Goal: Navigation & Orientation: Find specific page/section

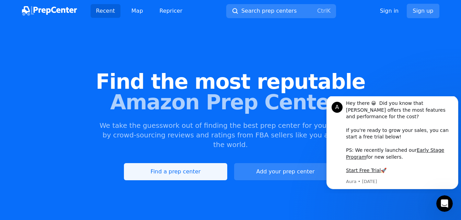
click at [201, 165] on link "Find a prep center" at bounding box center [175, 171] width 103 height 17
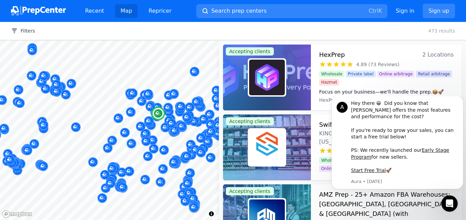
click at [268, 57] on div at bounding box center [267, 78] width 88 height 66
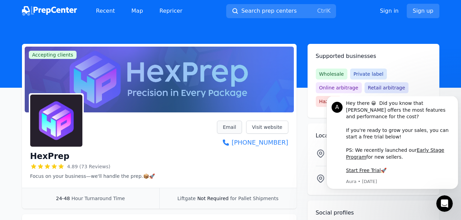
click at [234, 130] on link "Email" at bounding box center [229, 127] width 25 height 13
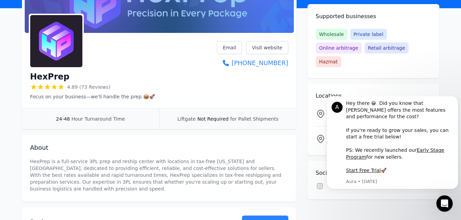
scroll to position [34, 0]
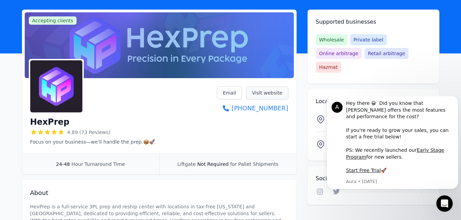
click at [267, 94] on link "Visit website" at bounding box center [267, 92] width 42 height 13
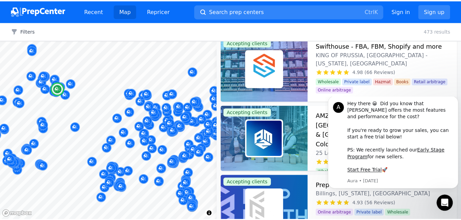
scroll to position [69, 0]
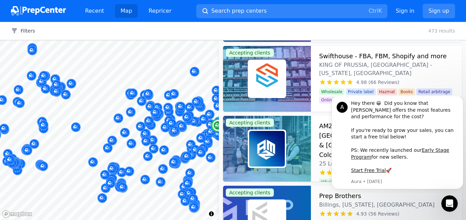
click at [350, 55] on h3 "Swifthouse - FBA, FBM, Shopify and more" at bounding box center [382, 56] width 127 height 10
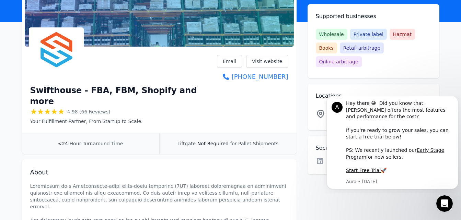
scroll to position [69, 0]
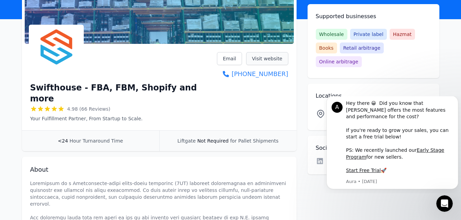
click at [262, 59] on link "Visit website" at bounding box center [267, 58] width 42 height 13
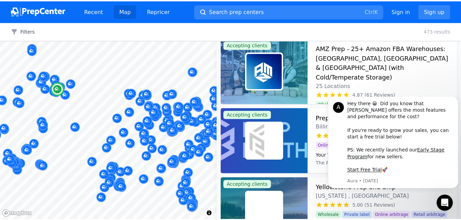
scroll to position [137, 0]
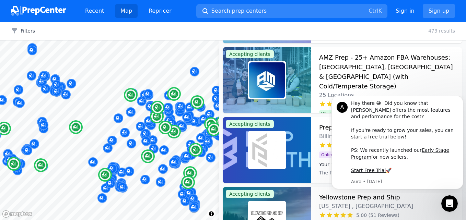
click at [332, 57] on h3 "AMZ Prep - 25+ Amazon FBA Warehouses: [GEOGRAPHIC_DATA], [GEOGRAPHIC_DATA] & [G…" at bounding box center [386, 72] width 134 height 38
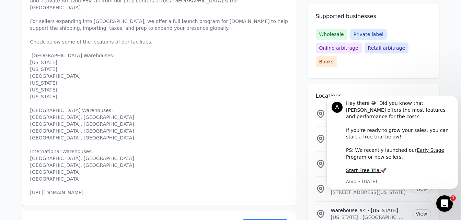
scroll to position [377, 0]
